Goal: Ask a question

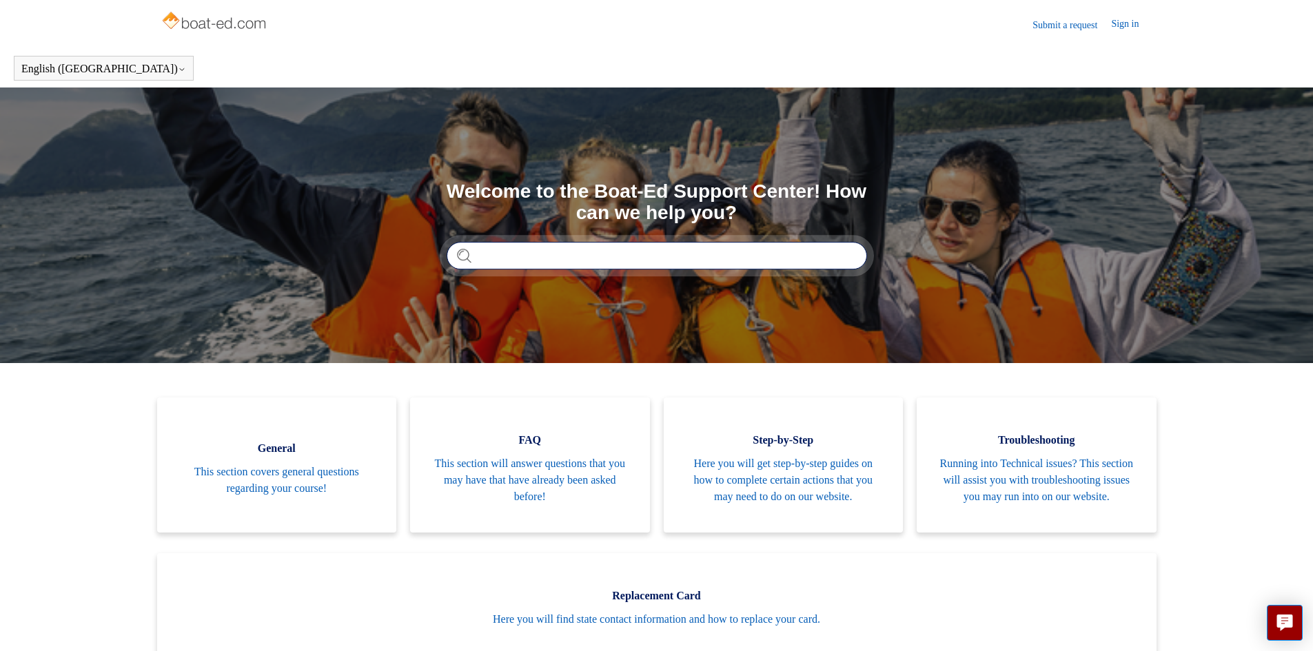
click at [520, 263] on input "Search" at bounding box center [657, 256] width 420 height 28
click at [1116, 19] on link "Sign in" at bounding box center [1131, 25] width 41 height 17
click at [616, 252] on input "Search" at bounding box center [657, 256] width 420 height 28
type input "**********"
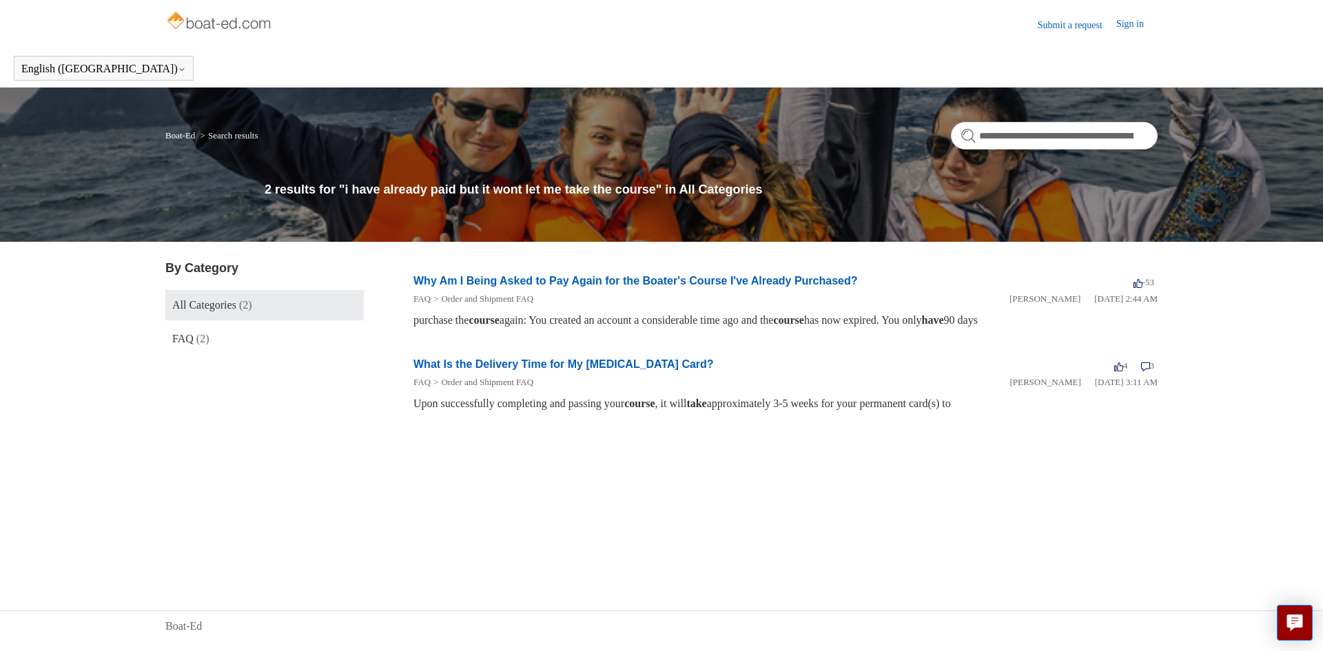
click at [797, 284] on link "Why Am I Being Asked to Pay Again for the Boater's Course I've Already Purchase…" at bounding box center [636, 281] width 445 height 12
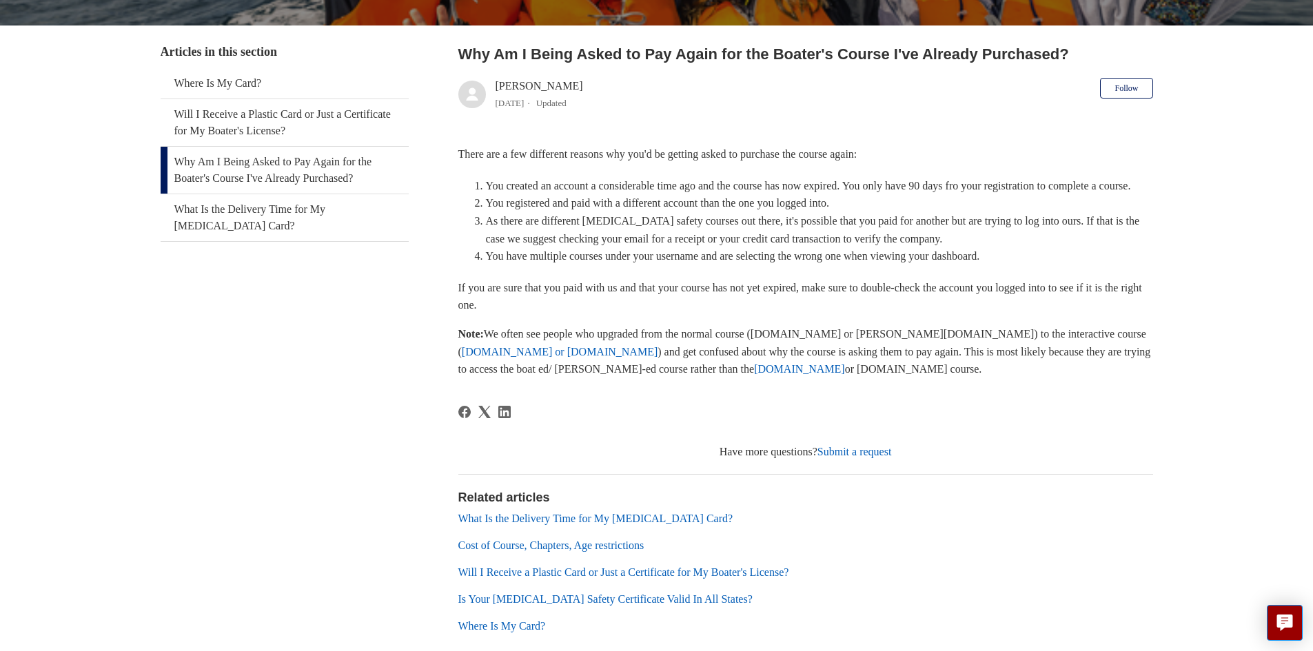
scroll to position [241, 0]
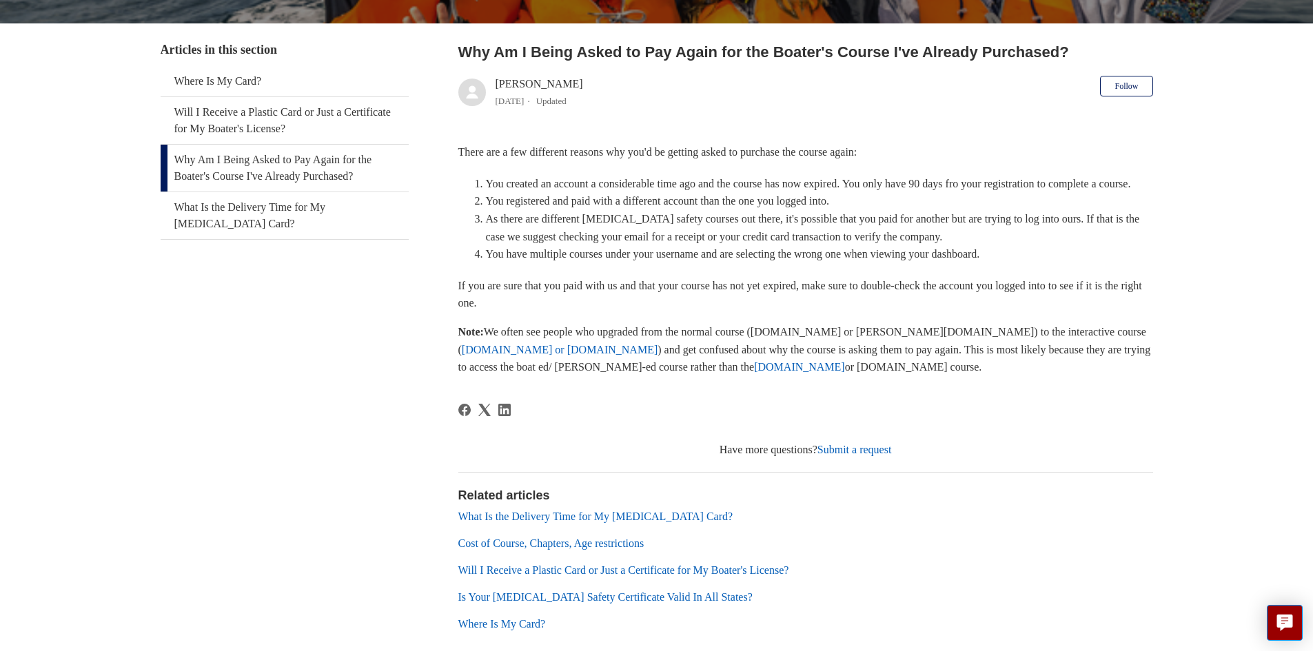
click at [754, 373] on link "[DOMAIN_NAME]" at bounding box center [799, 367] width 91 height 12
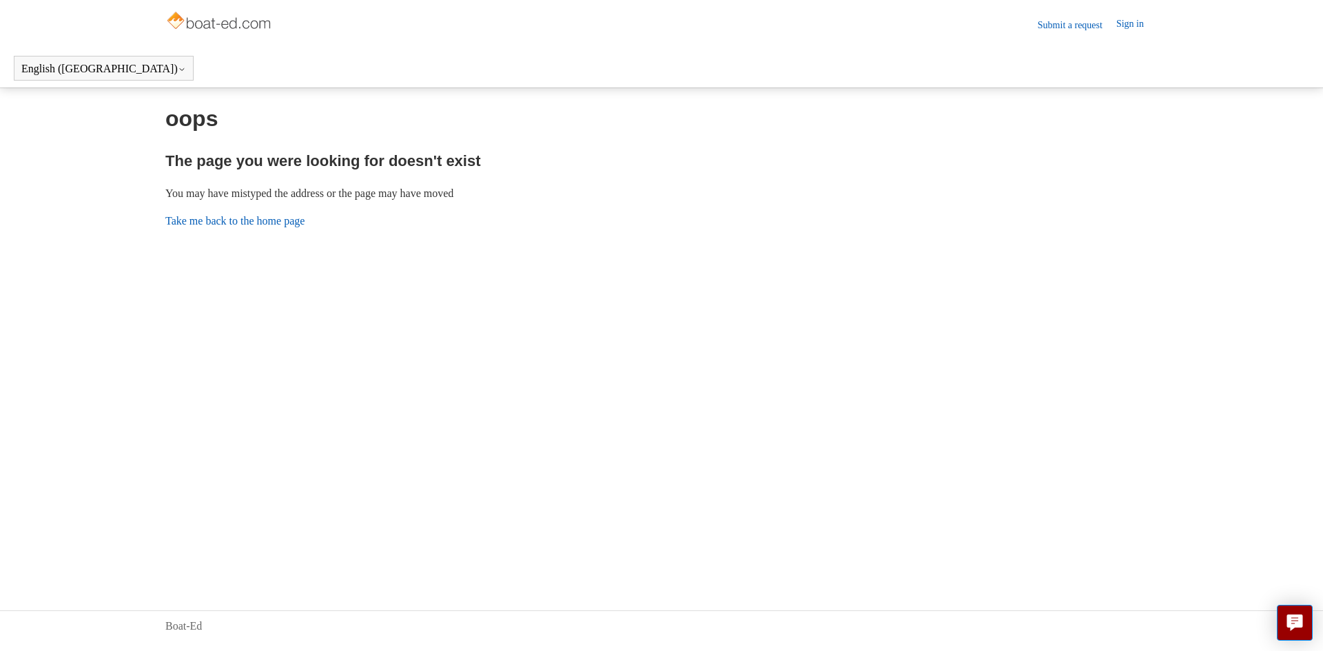
click at [247, 218] on link "Take me back to the home page" at bounding box center [234, 221] width 139 height 12
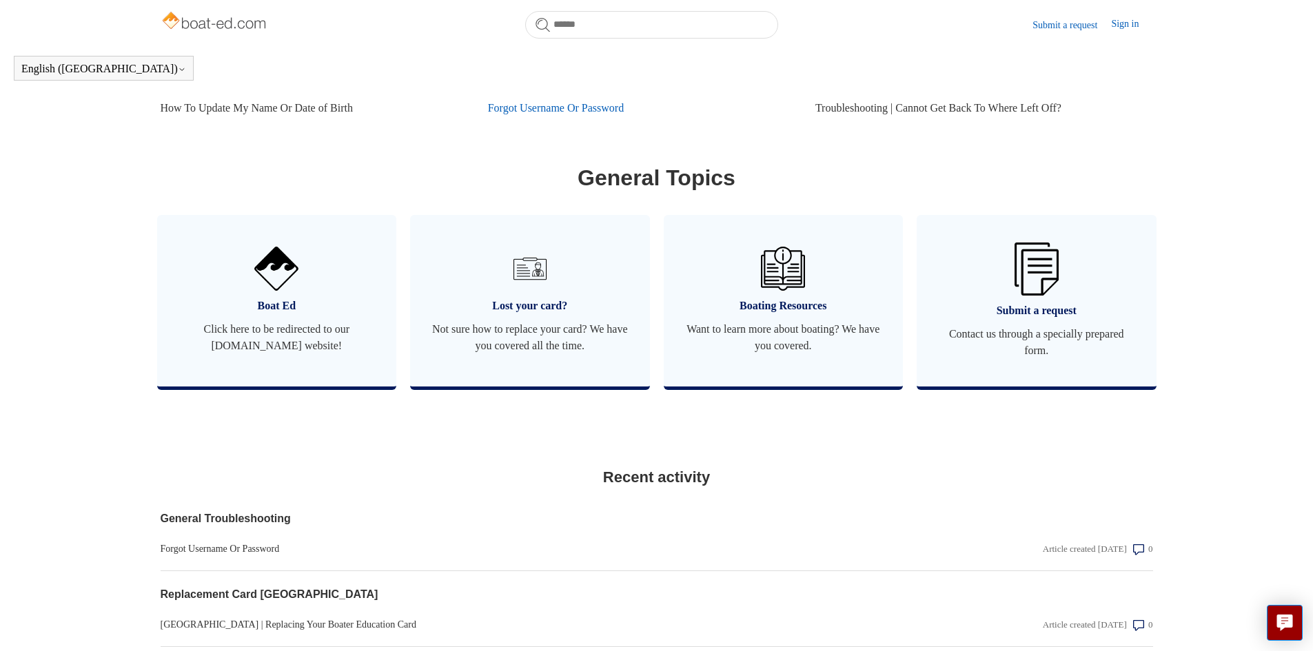
scroll to position [737, 0]
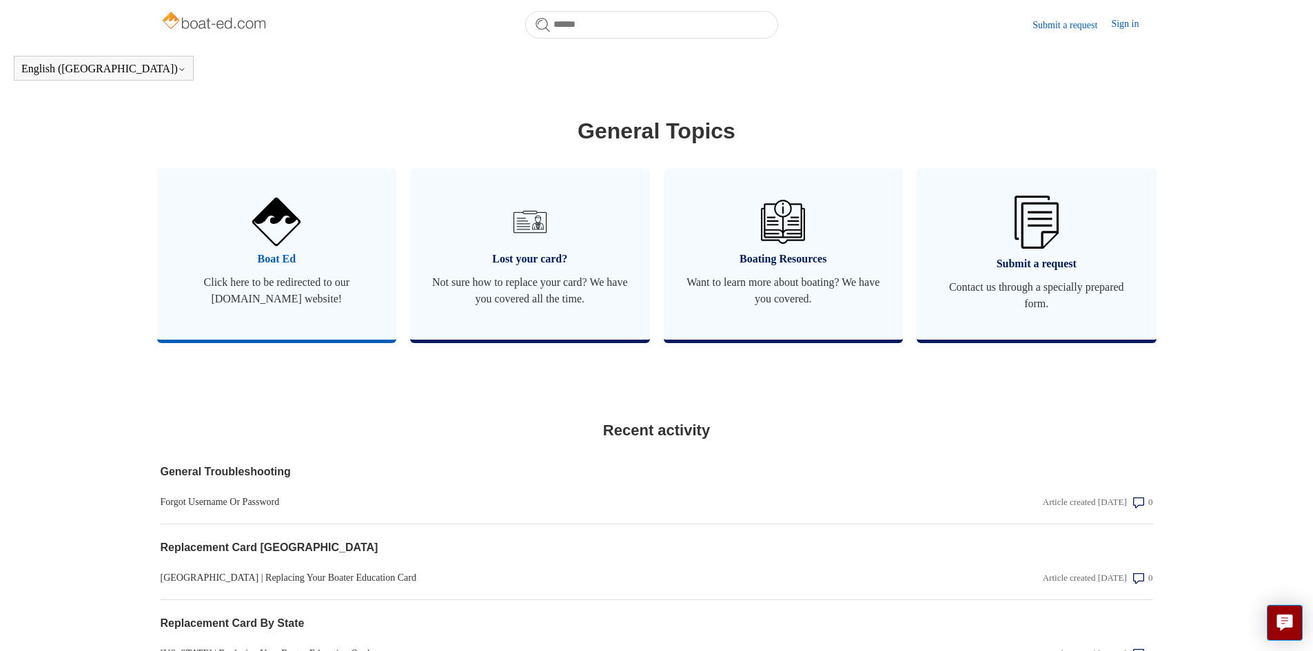
click at [301, 294] on span "Click here to be redirected to our boat-ed.com website!" at bounding box center [277, 290] width 199 height 33
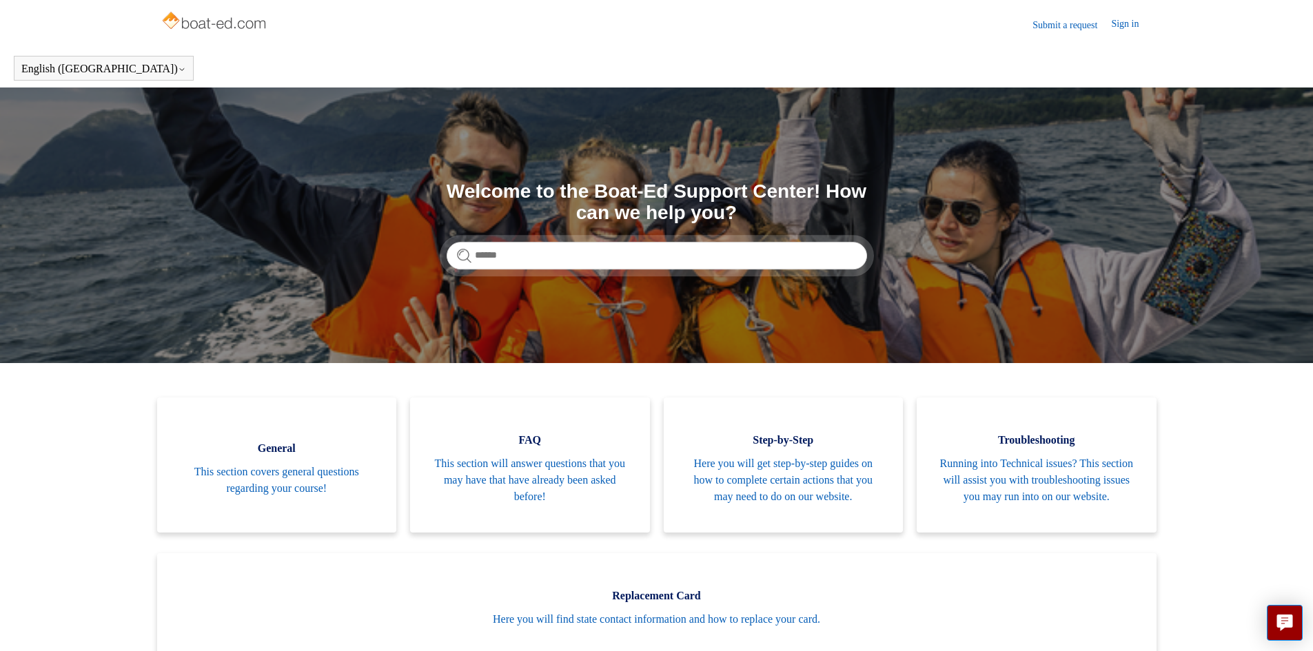
click at [1128, 21] on link "Sign in" at bounding box center [1131, 25] width 41 height 17
click at [1059, 28] on link "Submit a request" at bounding box center [1072, 25] width 79 height 14
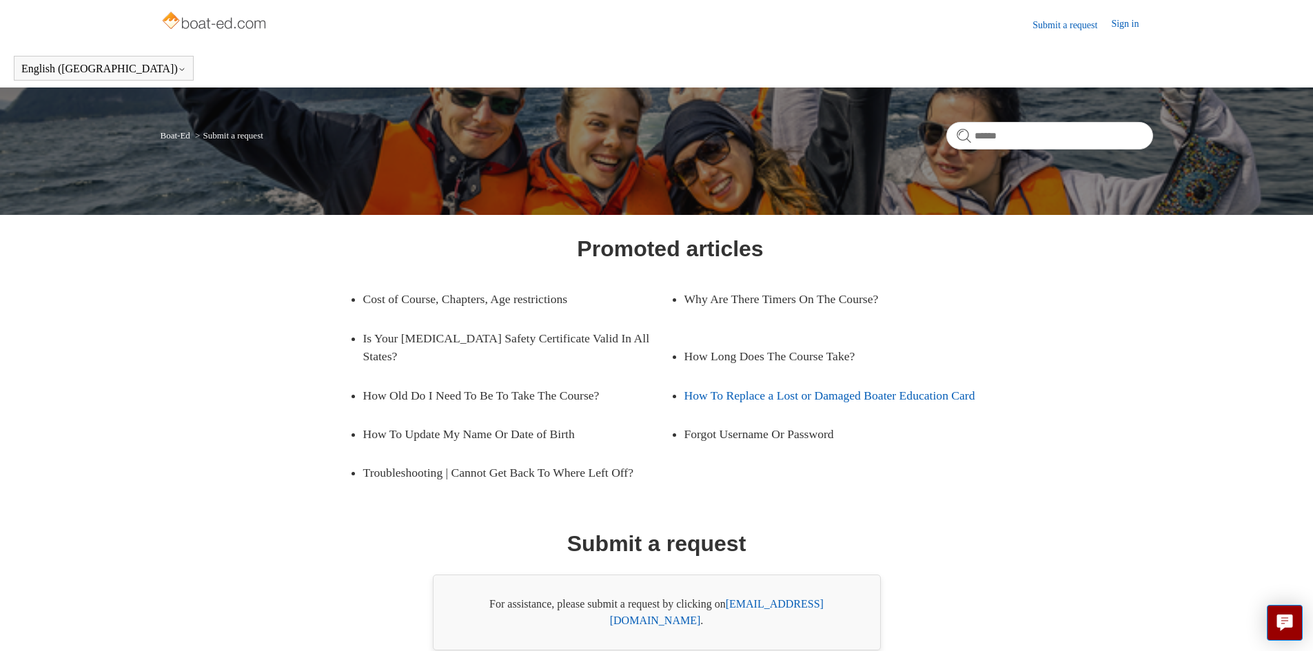
scroll to position [55, 0]
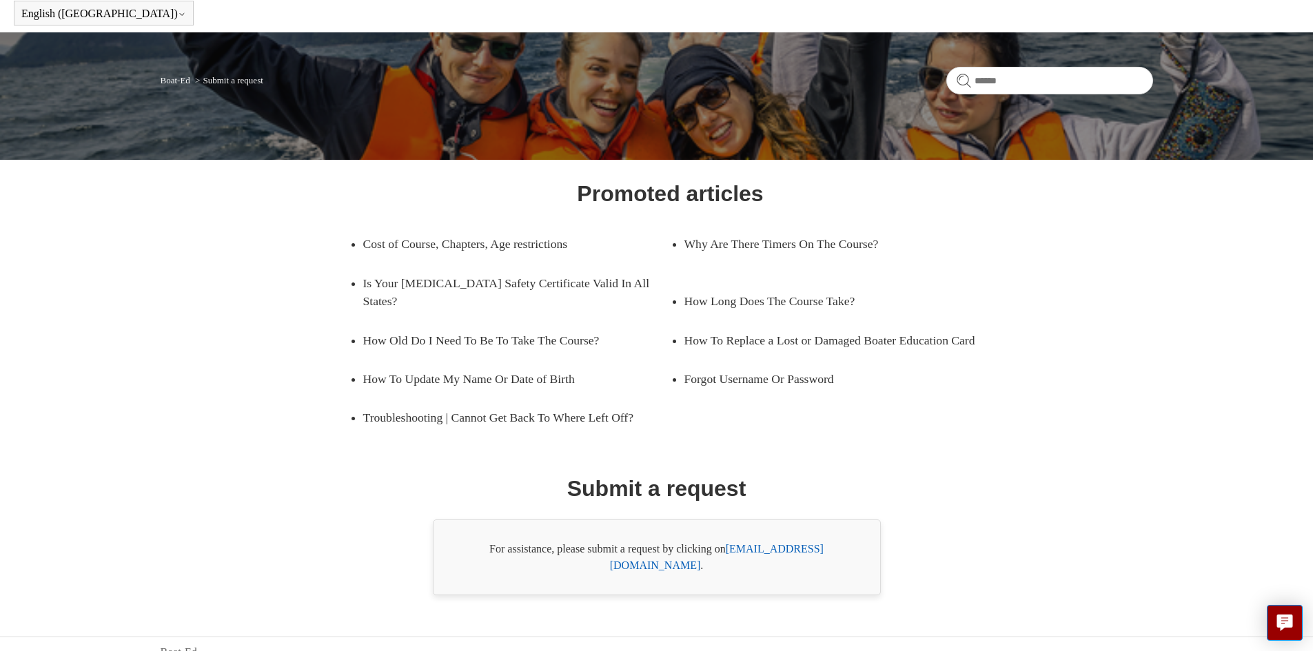
click at [764, 552] on link "[EMAIL_ADDRESS][DOMAIN_NAME]" at bounding box center [717, 557] width 214 height 28
click at [1283, 620] on icon "Live chat" at bounding box center [1285, 621] width 16 height 13
